Goal: Information Seeking & Learning: Check status

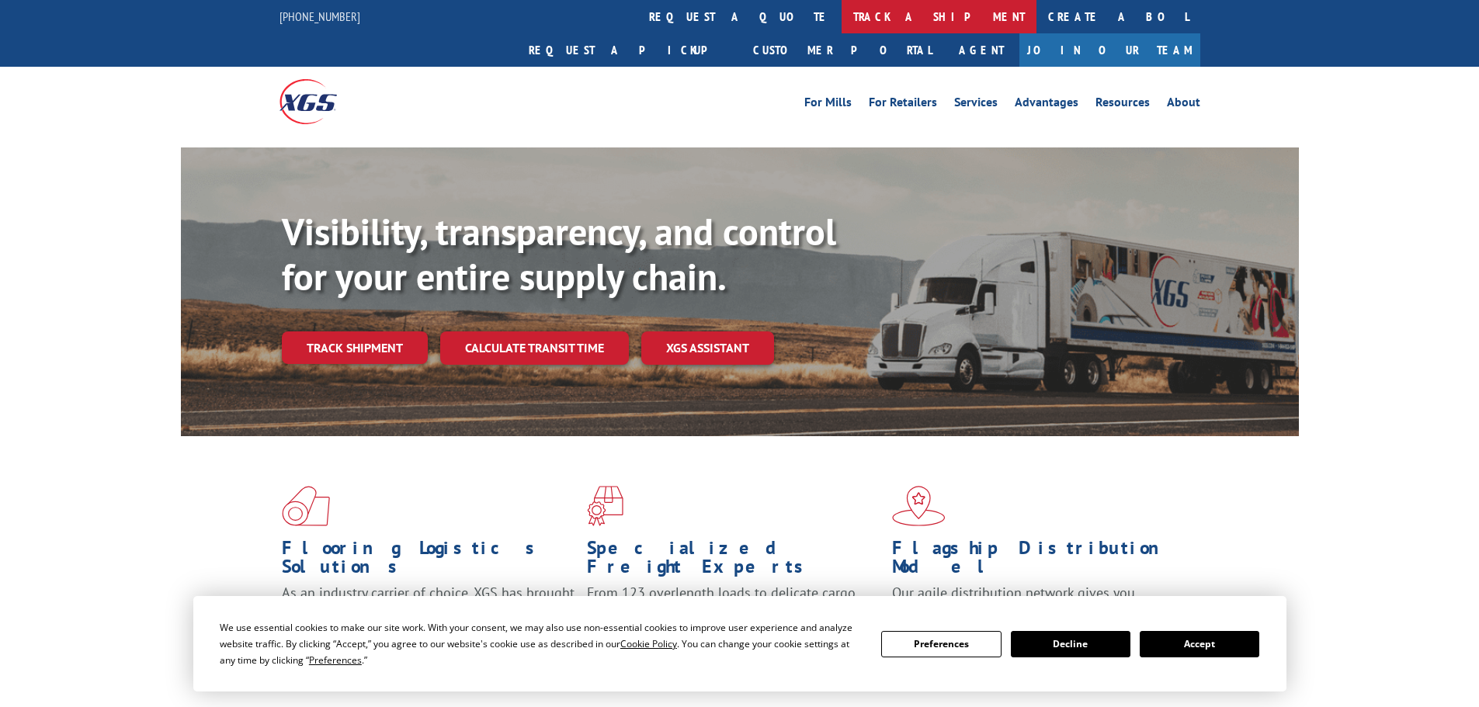
click at [842, 26] on link "track a shipment" at bounding box center [939, 16] width 195 height 33
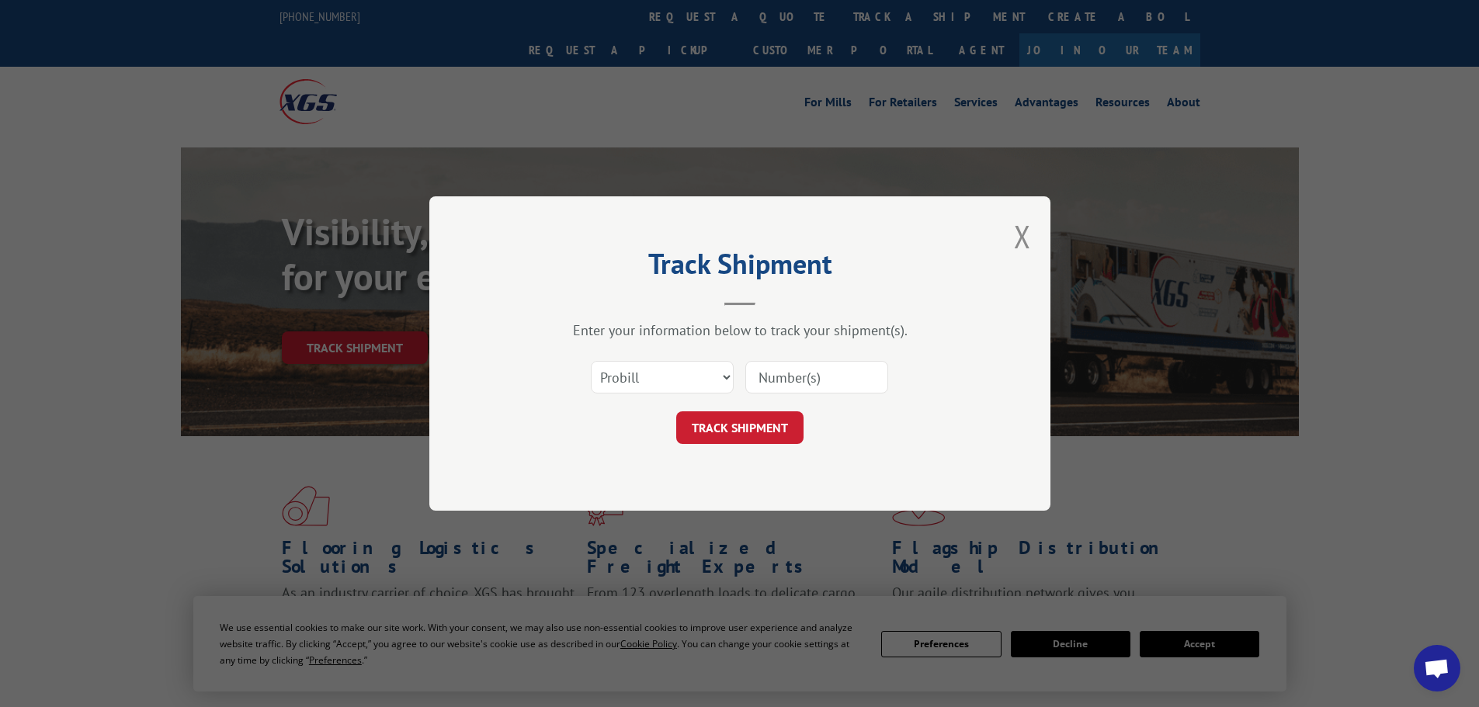
click at [802, 384] on input at bounding box center [817, 377] width 143 height 33
paste input "17470379"
type input "17470379"
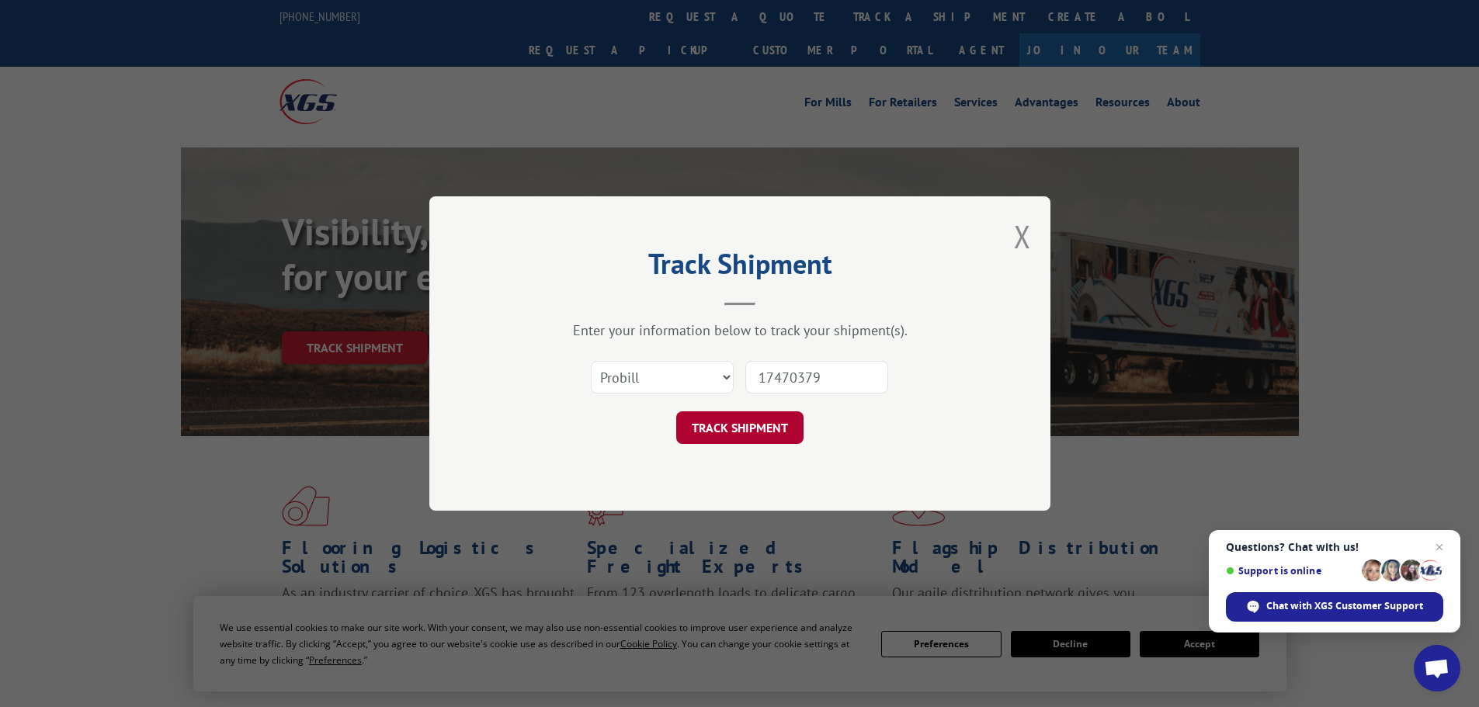
click at [756, 437] on button "TRACK SHIPMENT" at bounding box center [739, 428] width 127 height 33
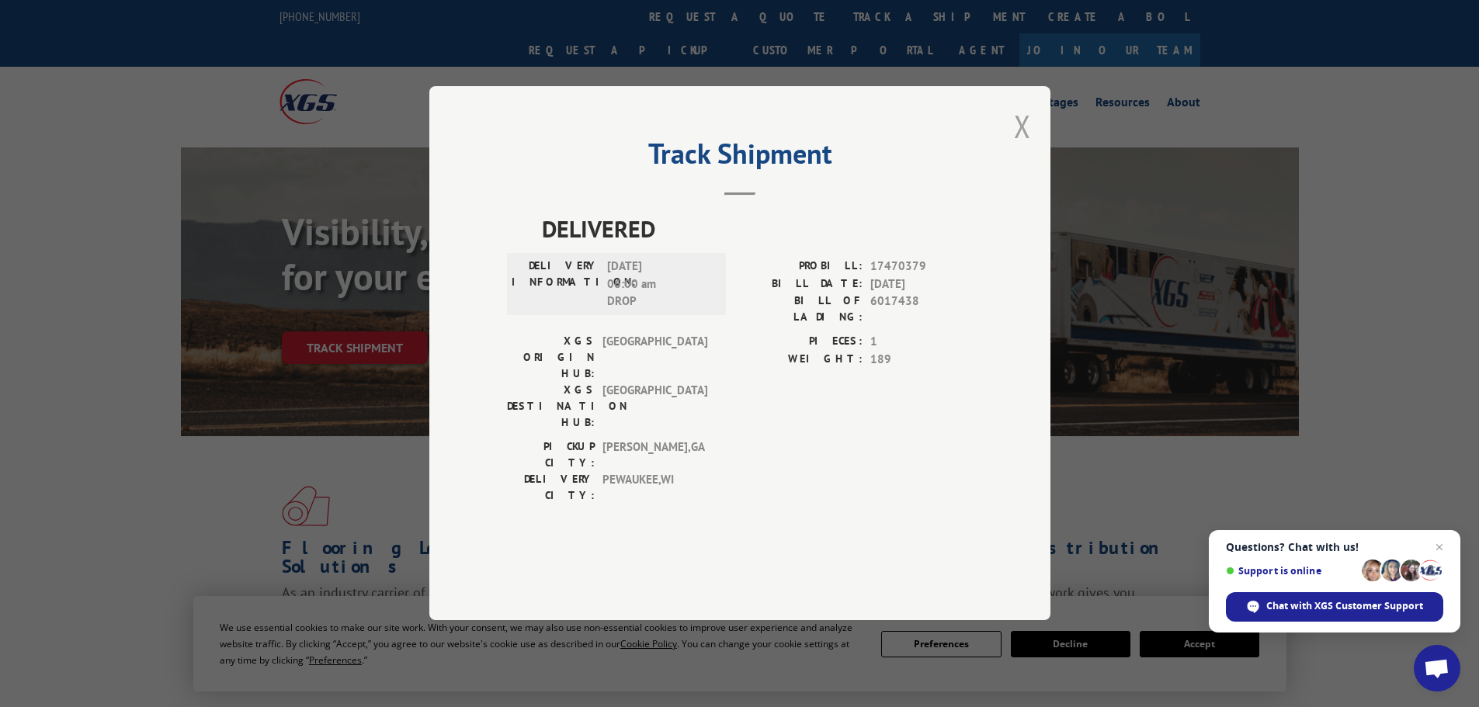
drag, startPoint x: 1024, startPoint y: 176, endPoint x: 809, endPoint y: 79, distance: 235.0
click at [1021, 147] on button "Close modal" at bounding box center [1022, 126] width 17 height 41
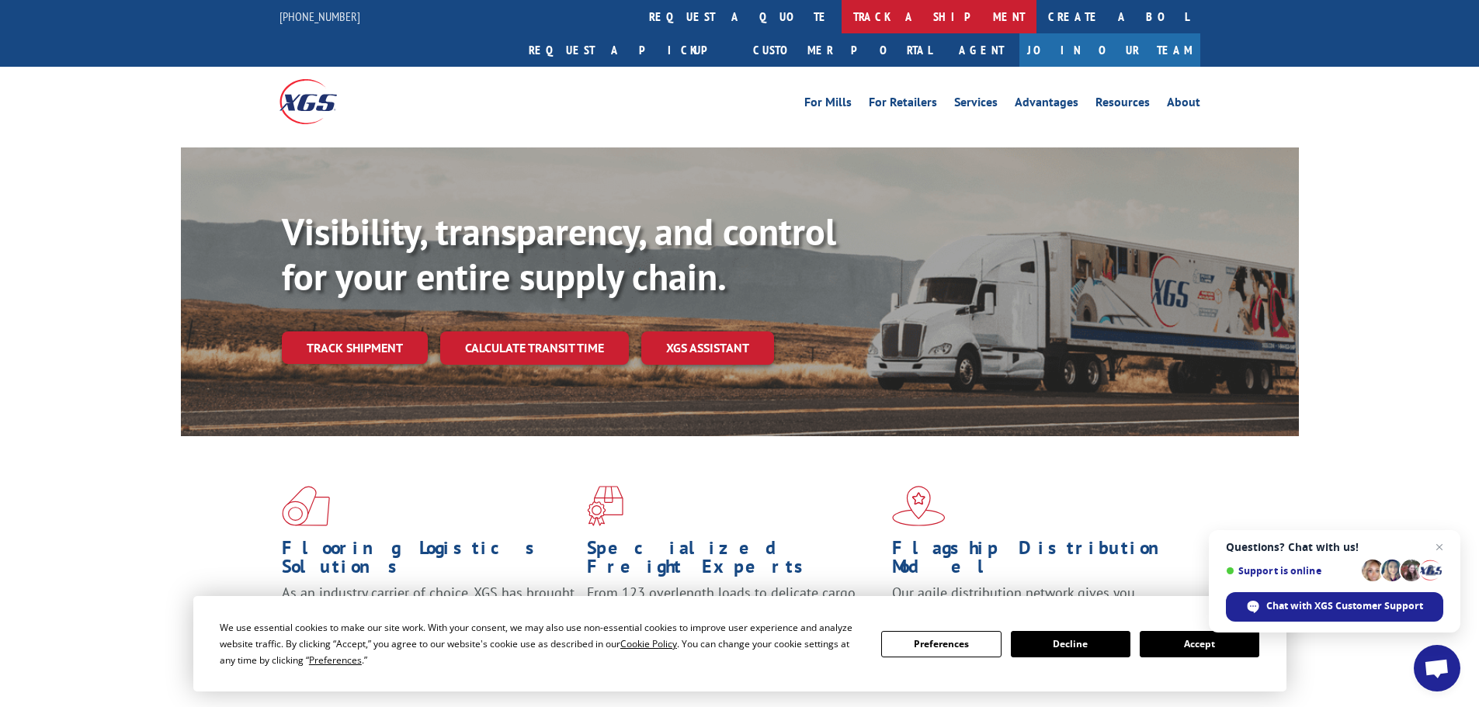
click at [842, 22] on link "track a shipment" at bounding box center [939, 16] width 195 height 33
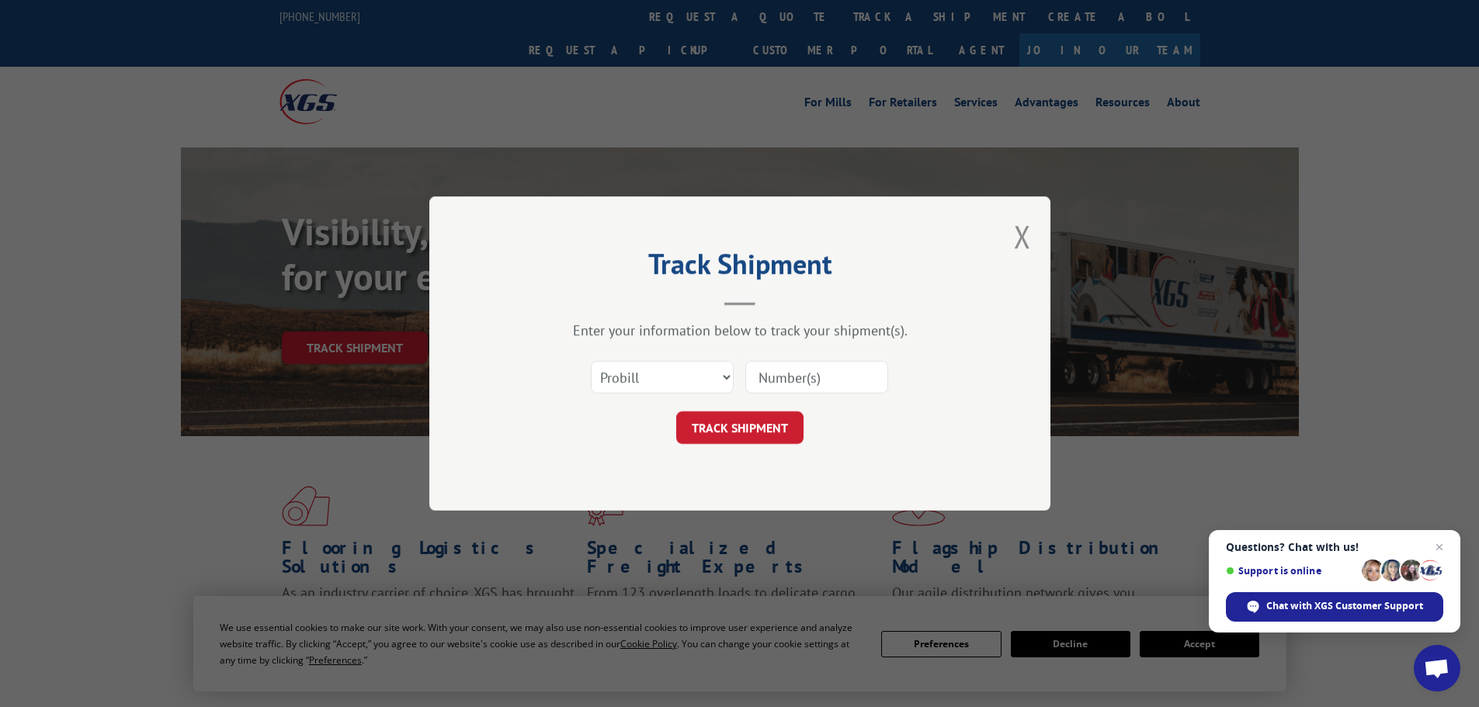
click at [815, 378] on input at bounding box center [817, 377] width 143 height 33
paste input "17516474"
type input "17516474"
click at [752, 414] on button "TRACK SHIPMENT" at bounding box center [739, 428] width 127 height 33
